Goal: Task Accomplishment & Management: Use online tool/utility

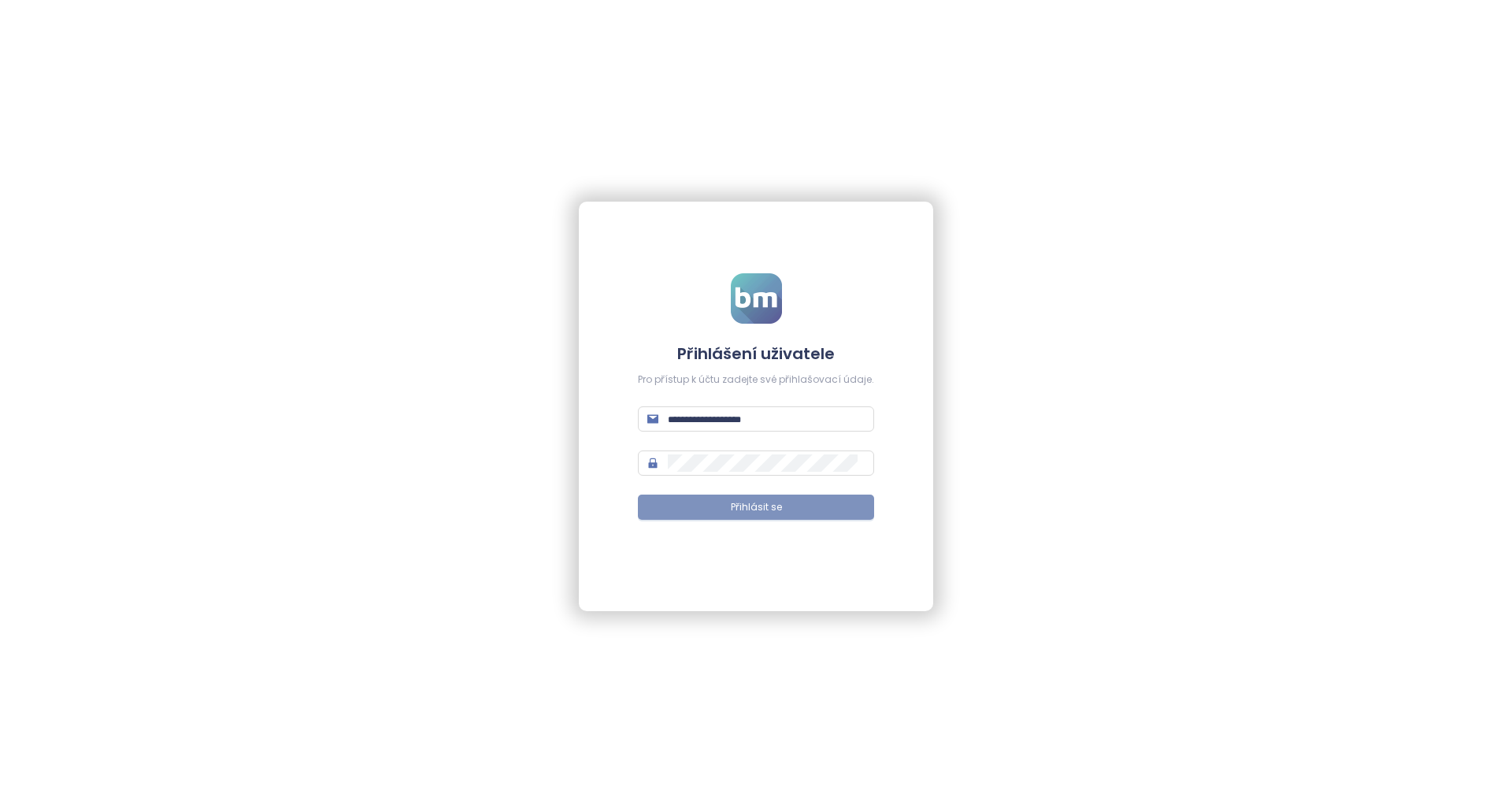
type input "**********"
click at [705, 509] on button "Přihlásit se" at bounding box center [755, 507] width 236 height 25
